Goal: Subscribe to service/newsletter

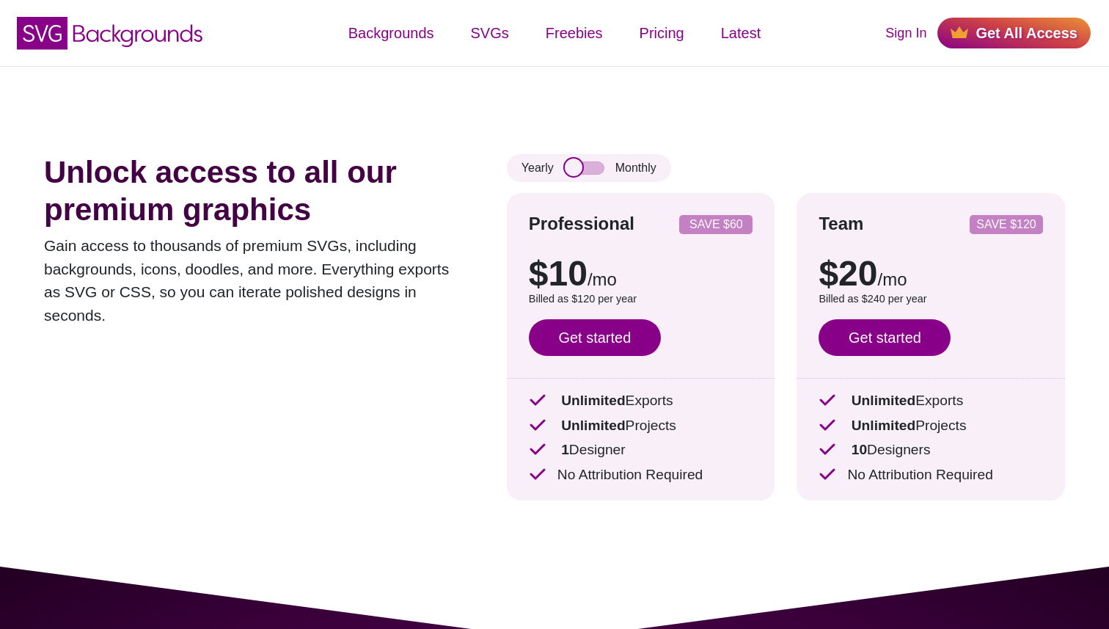
click at [589, 172] on input "checkbox" at bounding box center [585, 167] width 40 height 13
click at [576, 172] on input "checkbox" at bounding box center [585, 167] width 40 height 13
checkbox input "false"
click at [604, 296] on p "Billed as $120 per year" at bounding box center [641, 299] width 224 height 16
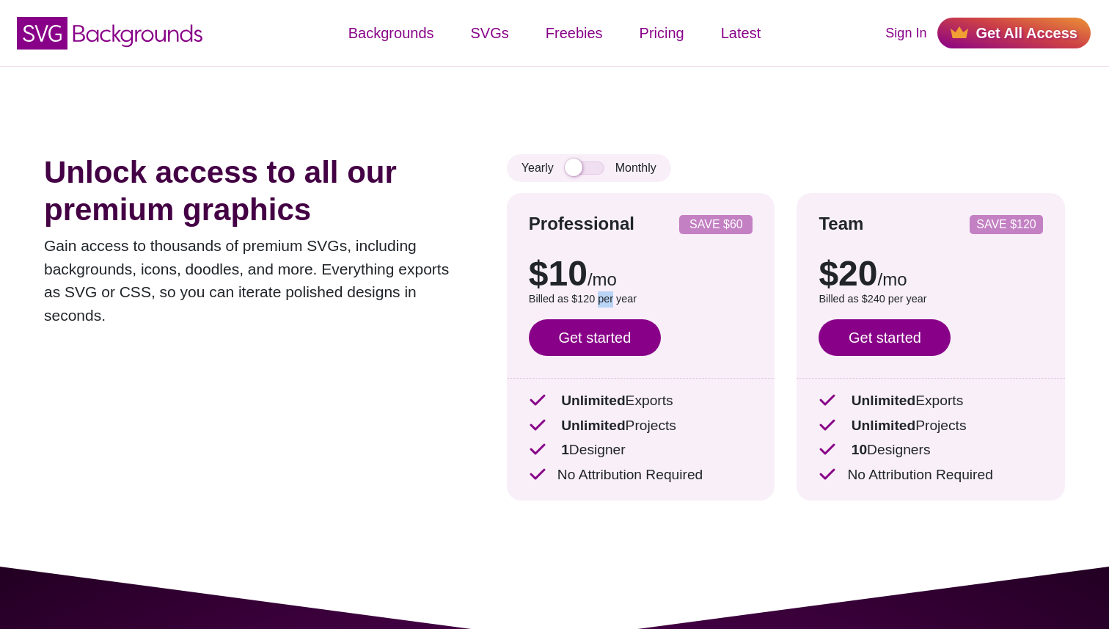
click at [604, 296] on p "Billed as $120 per year" at bounding box center [641, 299] width 224 height 16
click at [478, 304] on div "Unlock access to all our premium graphics Gain access to thousands of premium S…" at bounding box center [554, 316] width 1109 height 500
click at [592, 336] on link "Get started" at bounding box center [595, 337] width 132 height 37
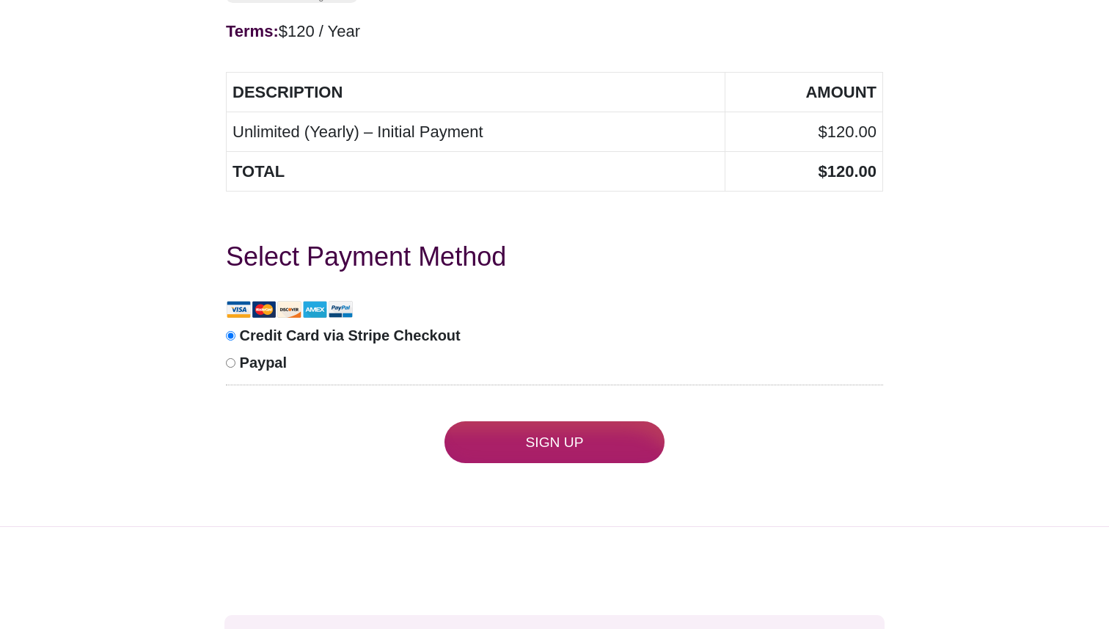
scroll to position [1031, 0]
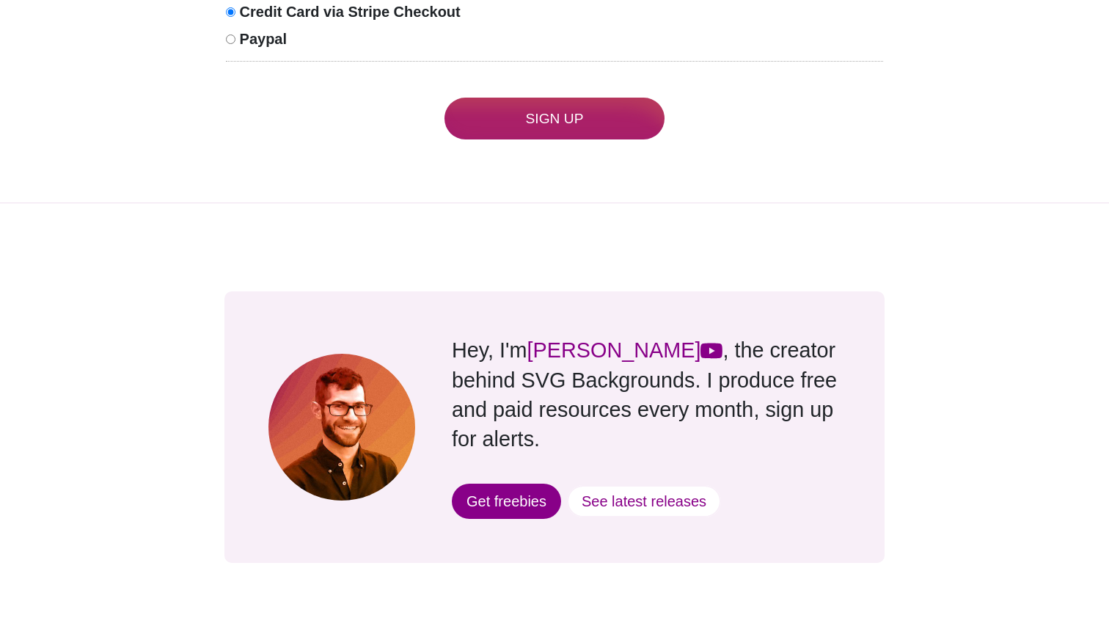
scroll to position [1194, 0]
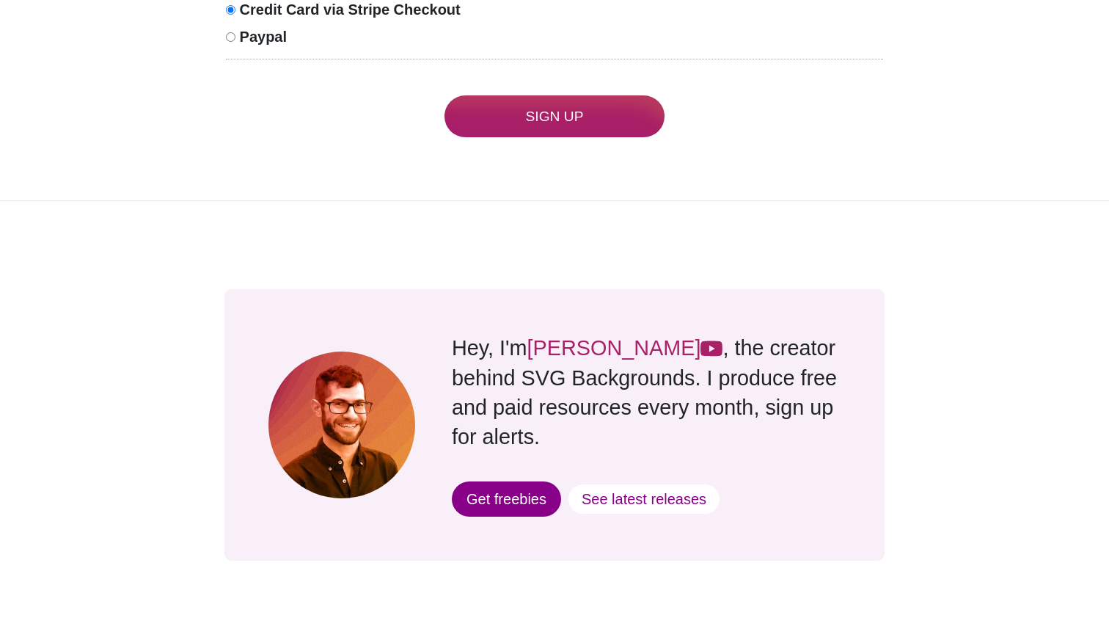
click at [569, 353] on link "[PERSON_NAME]" at bounding box center [625, 347] width 196 height 23
